Goal: Navigation & Orientation: Find specific page/section

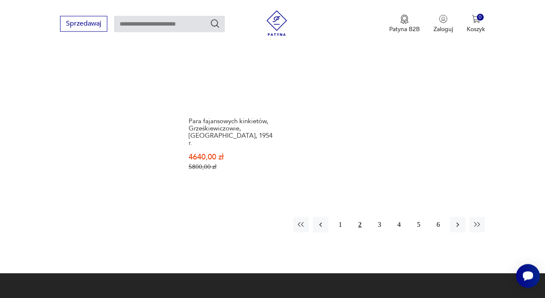
scroll to position [1091, 0]
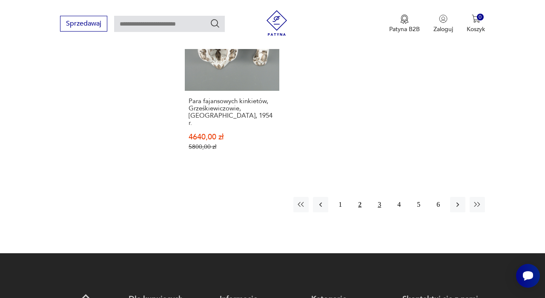
click at [378, 197] on button "3" at bounding box center [379, 204] width 15 height 15
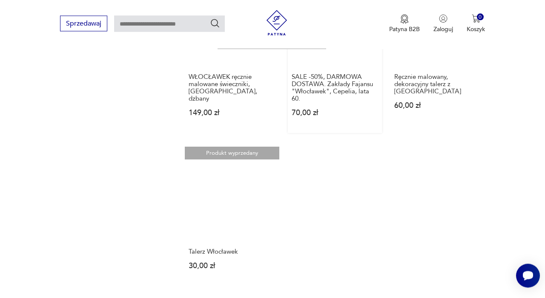
scroll to position [914, 0]
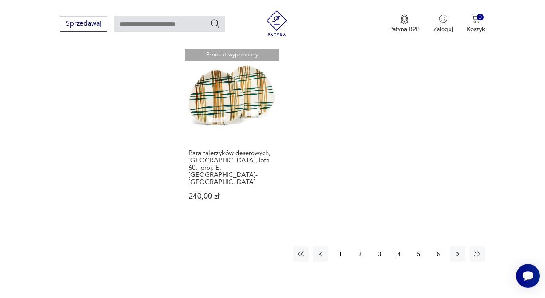
scroll to position [1032, 0]
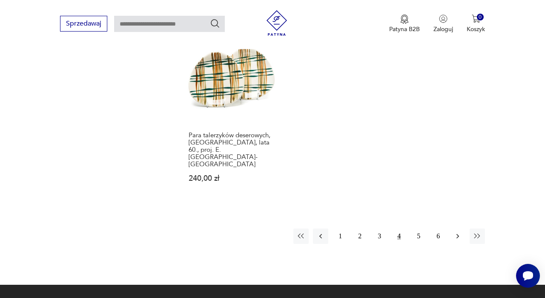
click at [454, 228] on button "button" at bounding box center [457, 235] width 15 height 15
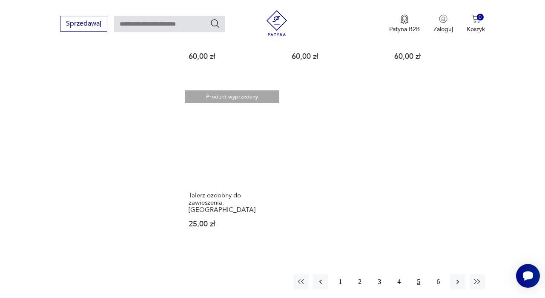
scroll to position [914, 0]
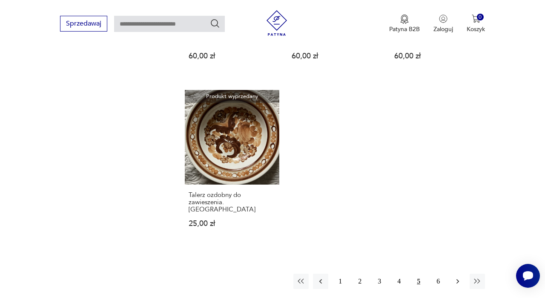
click at [458, 277] on icon "button" at bounding box center [458, 281] width 9 height 9
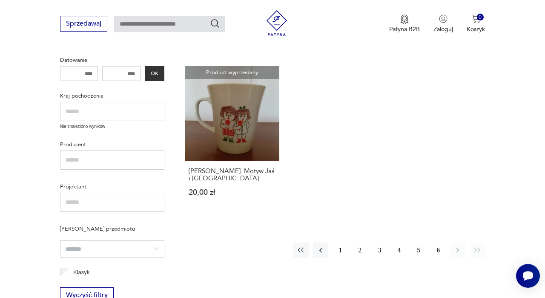
scroll to position [326, 0]
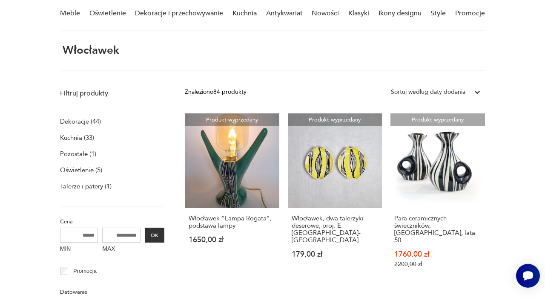
scroll to position [32, 0]
